Goal: Communication & Community: Answer question/provide support

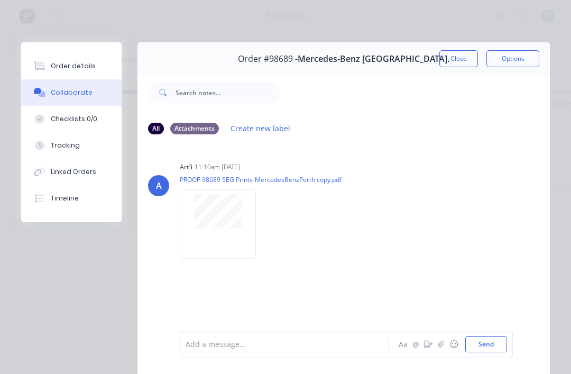
scroll to position [0, 1429]
click at [459, 58] on button "Close" at bounding box center [458, 58] width 39 height 17
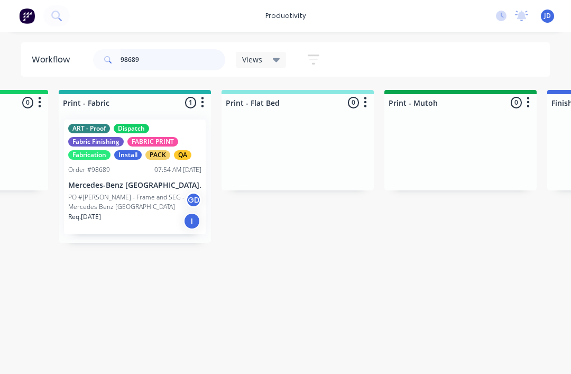
click at [156, 62] on input "98689" at bounding box center [172, 59] width 105 height 21
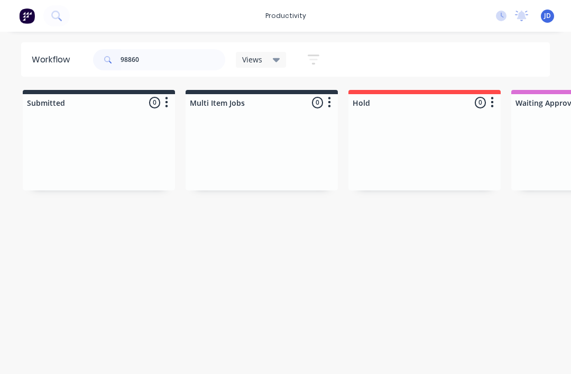
click at [370, 136] on div at bounding box center [424, 150] width 152 height 79
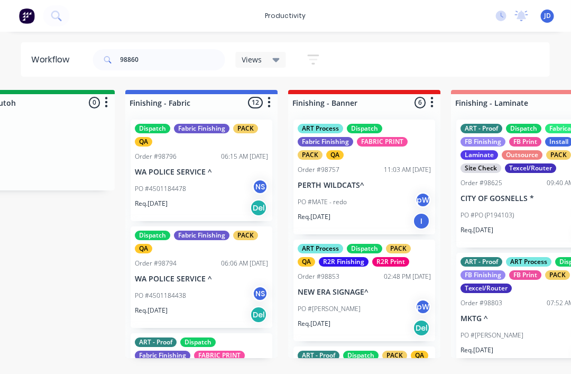
scroll to position [0, 1869]
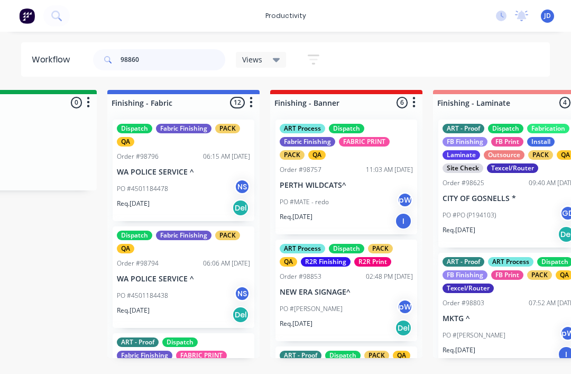
click at [179, 69] on input "98860" at bounding box center [172, 59] width 105 height 21
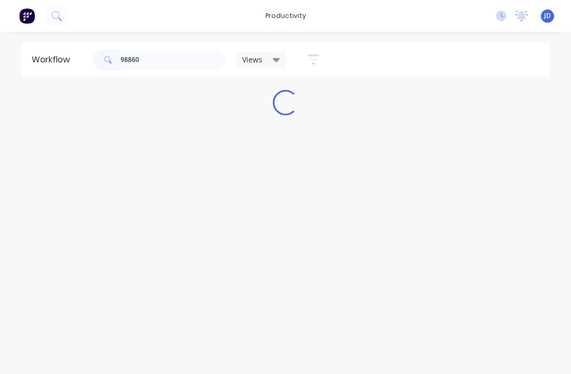
click at [394, 140] on div "Workflow 98860 Views Save new view None (Default) edit ART DEPT edit Banner Fin…" at bounding box center [285, 197] width 571 height 310
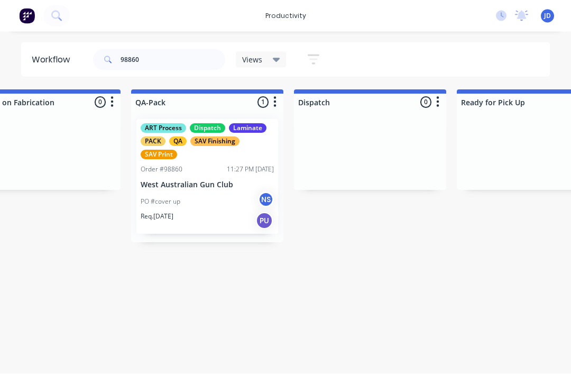
scroll to position [2, 2663]
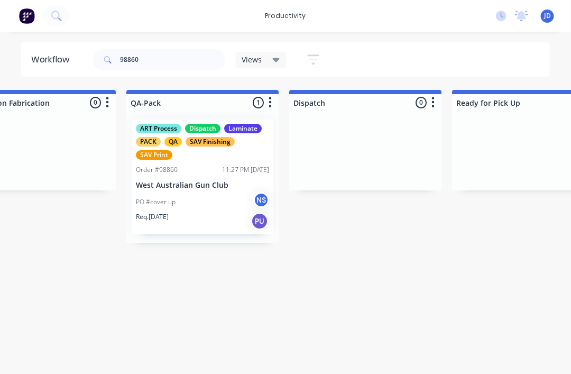
click at [199, 165] on div "Order #98860 11:27 PM [DATE]" at bounding box center [202, 170] width 133 height 10
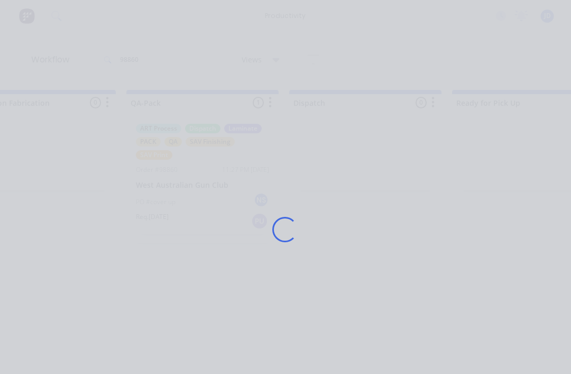
scroll to position [2, 2664]
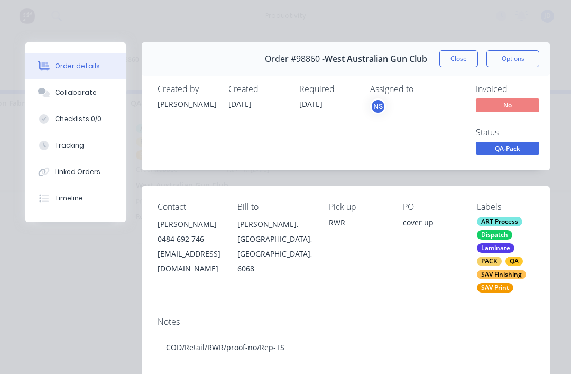
click at [79, 94] on div "Collaborate" at bounding box center [76, 93] width 42 height 10
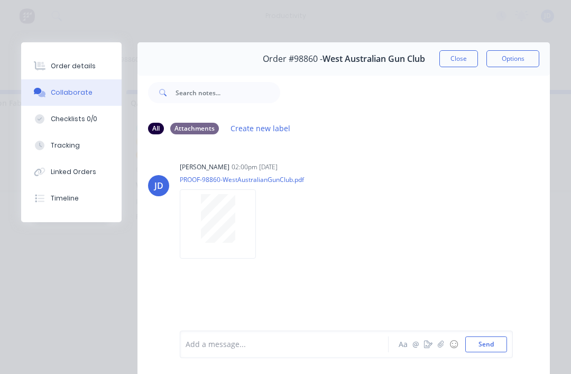
click at [440, 340] on button "button" at bounding box center [440, 344] width 13 height 13
click at [486, 333] on div at bounding box center [345, 309] width 321 height 54
click at [484, 342] on button "Send" at bounding box center [486, 344] width 42 height 16
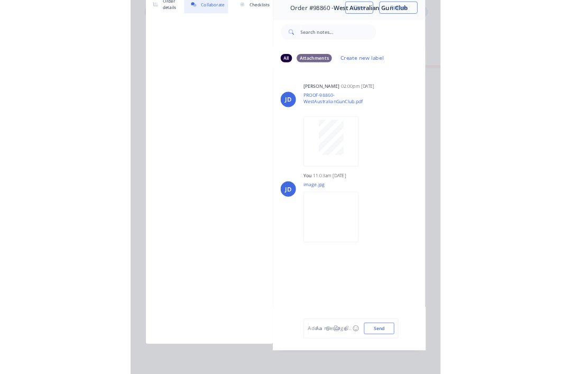
scroll to position [0, 0]
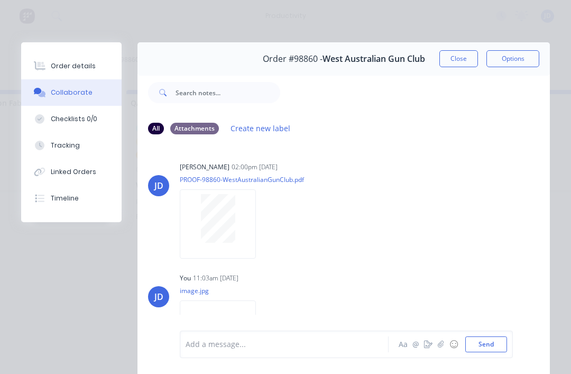
click at [461, 61] on button "Close" at bounding box center [458, 58] width 39 height 17
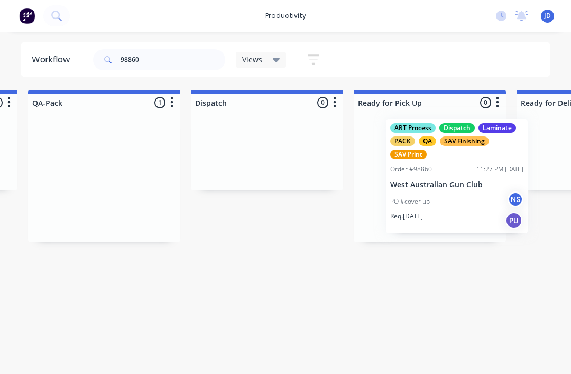
scroll to position [2, 2765]
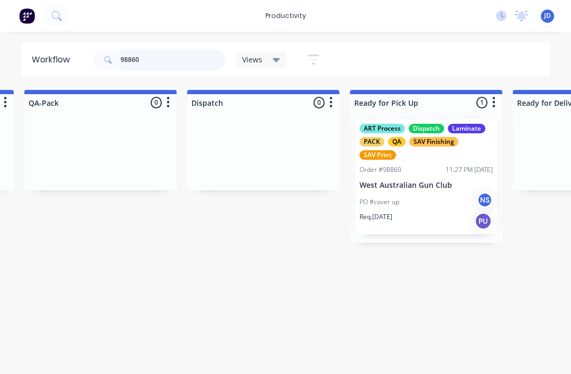
click at [155, 59] on input "98860" at bounding box center [172, 59] width 105 height 21
type input "9"
click at [272, 124] on div at bounding box center [263, 150] width 152 height 79
